Goal: Find specific page/section: Find specific page/section

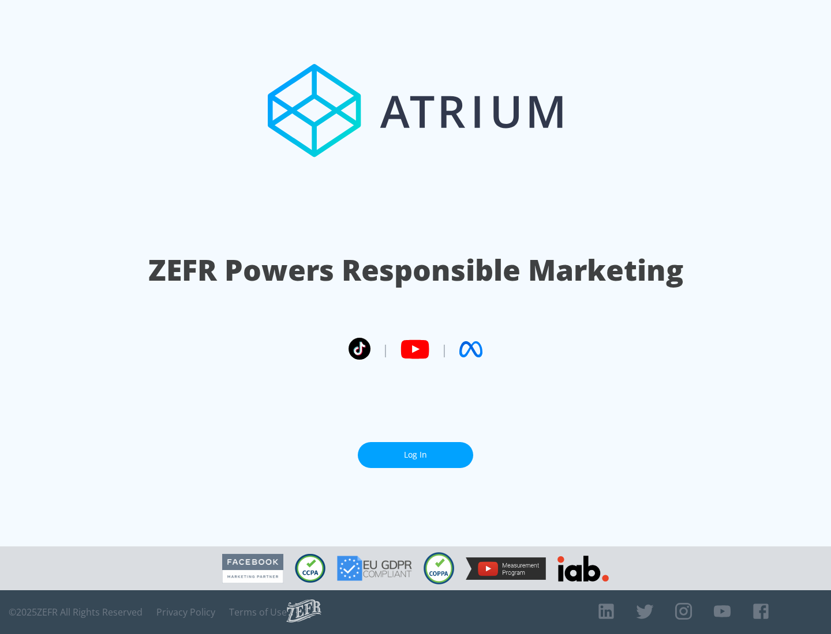
click at [415, 455] on link "Log In" at bounding box center [415, 455] width 115 height 26
